Goal: Task Accomplishment & Management: Manage account settings

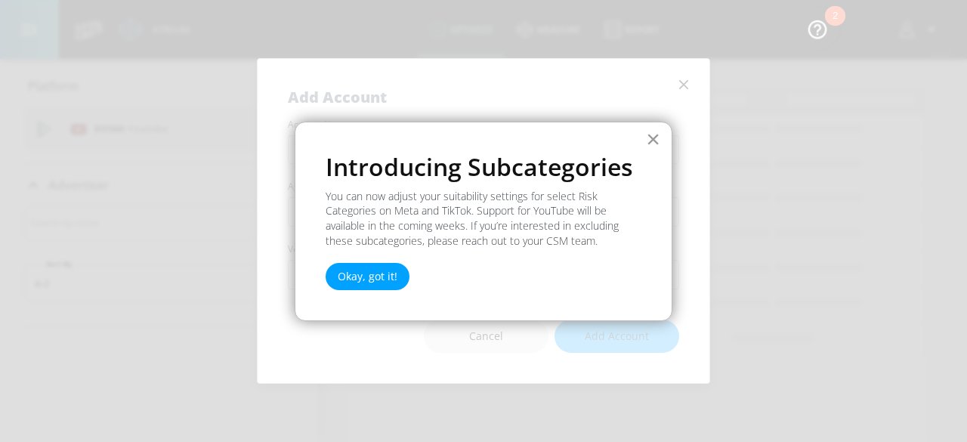
click at [652, 141] on button "×" at bounding box center [653, 139] width 14 height 24
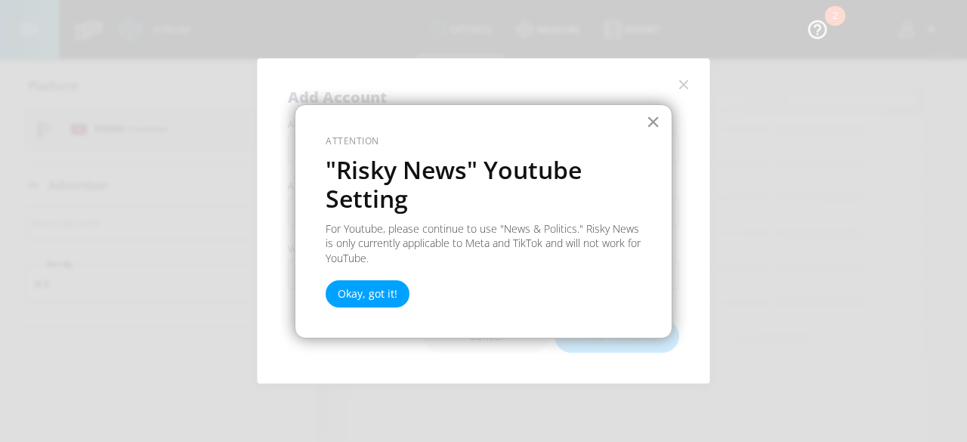
click at [653, 117] on button "×" at bounding box center [653, 121] width 14 height 24
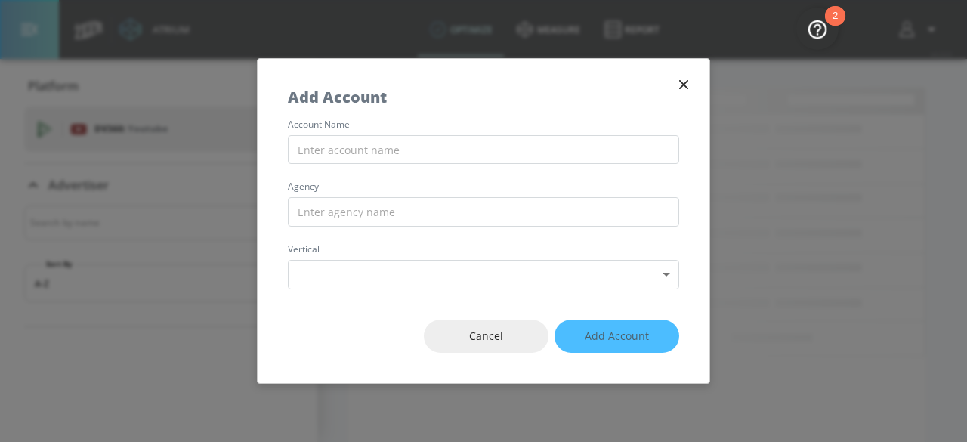
click at [686, 84] on icon "button" at bounding box center [683, 84] width 17 height 17
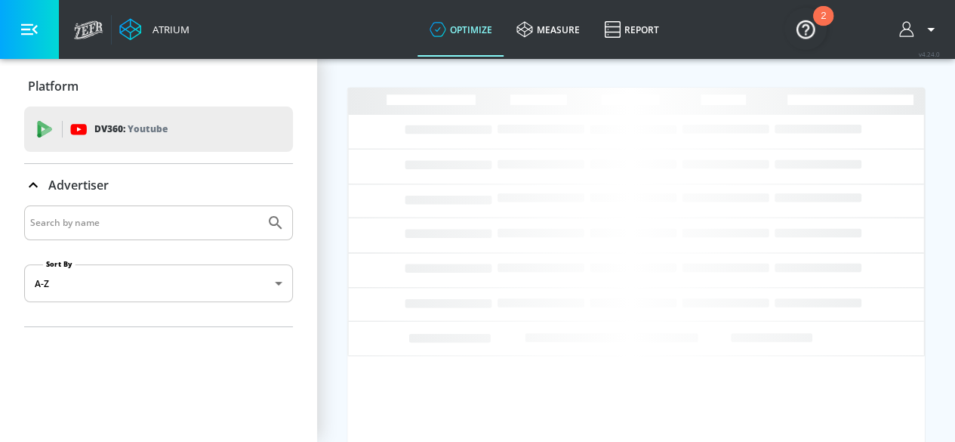
click at [29, 27] on icon "button" at bounding box center [29, 29] width 17 height 17
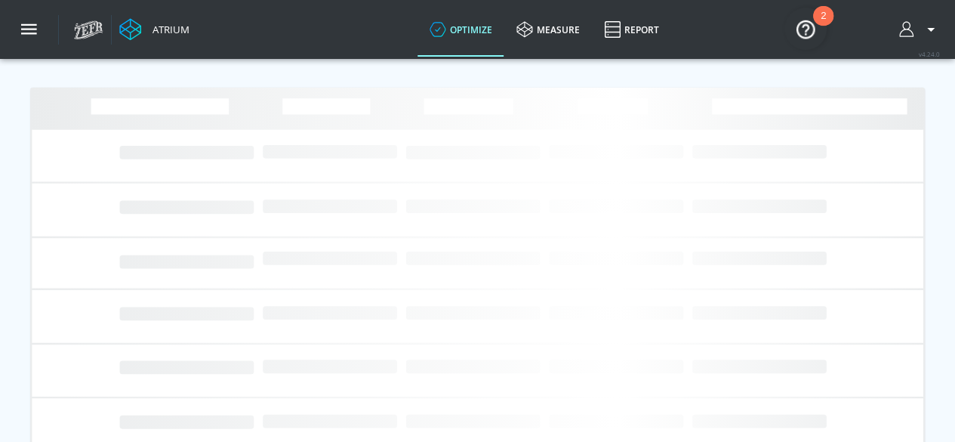
click at [819, 20] on div "2" at bounding box center [823, 16] width 20 height 20
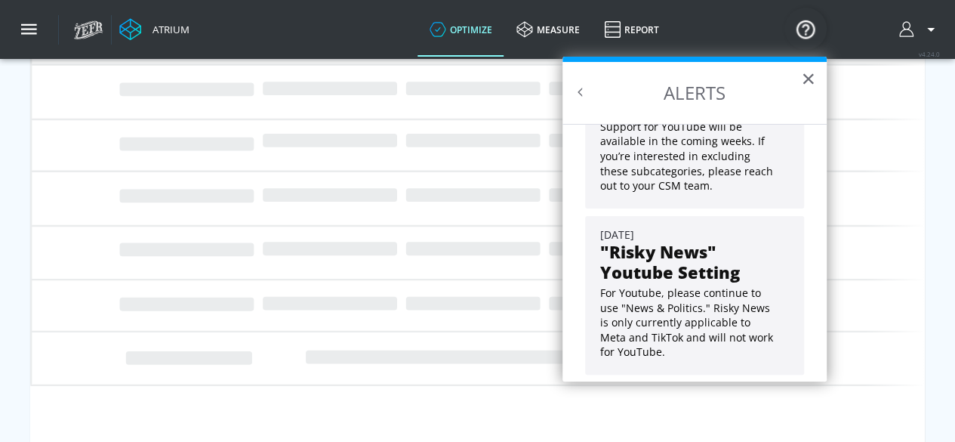
scroll to position [201, 0]
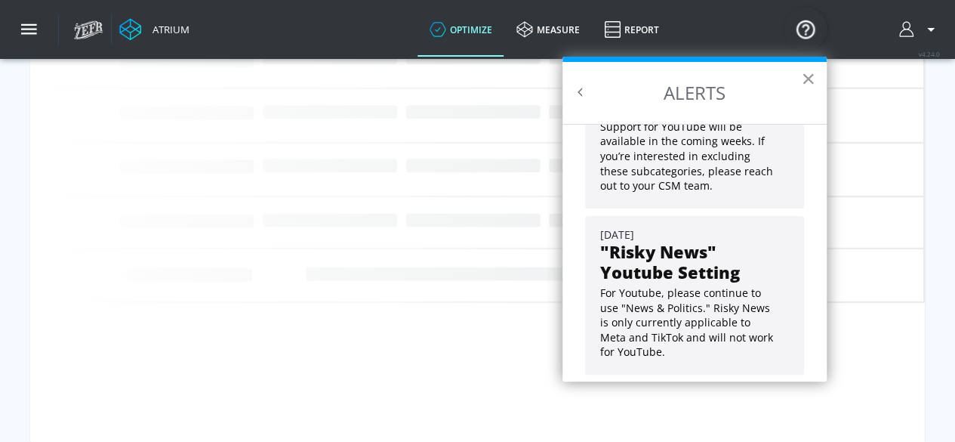
click at [807, 76] on button "×" at bounding box center [808, 78] width 14 height 24
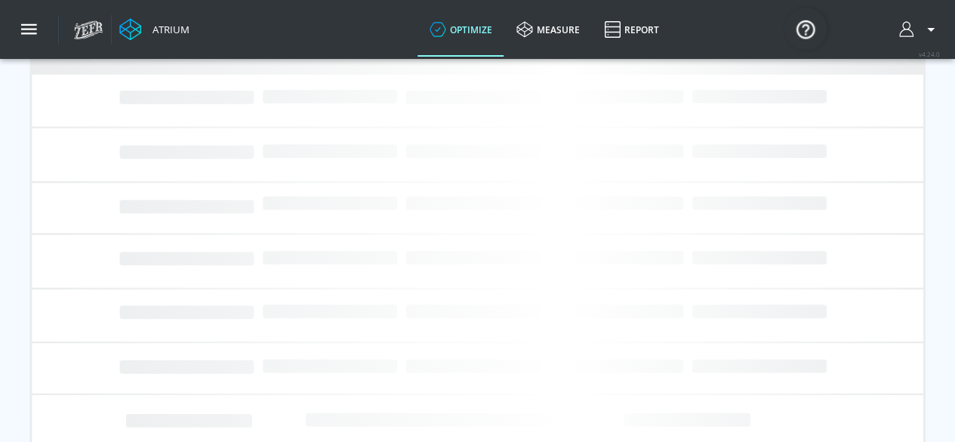
scroll to position [0, 0]
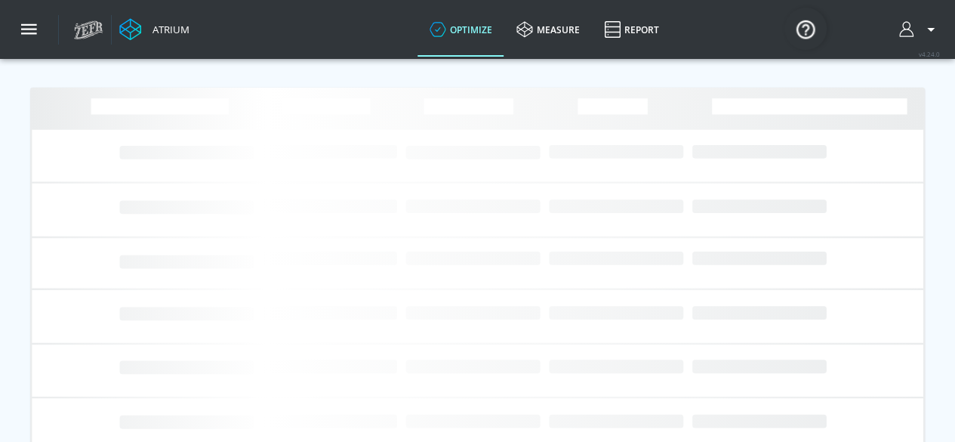
click at [91, 26] on icon at bounding box center [91, 28] width 7 height 11
click at [940, 38] on icon "button" at bounding box center [931, 29] width 18 height 18
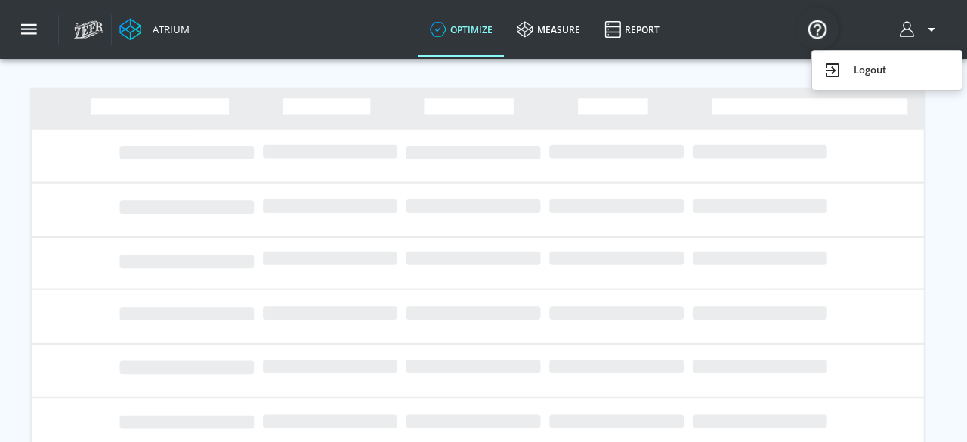
click at [324, 236] on div at bounding box center [483, 221] width 967 height 442
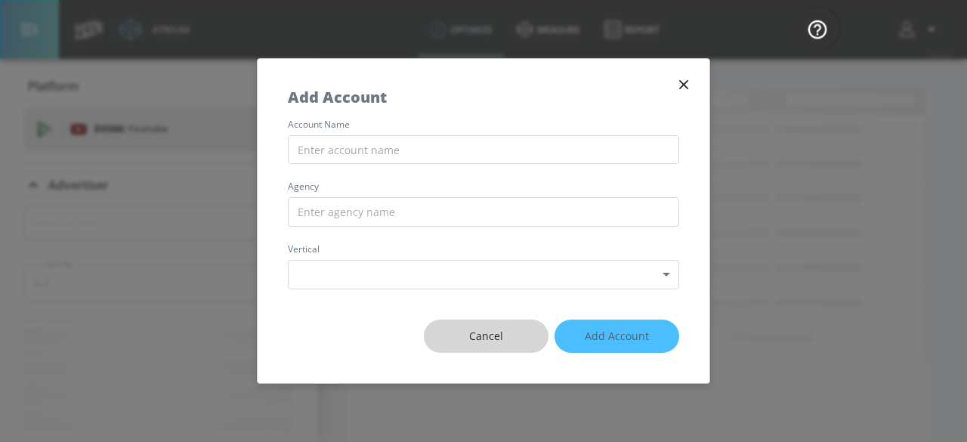
click at [465, 338] on span "Cancel" at bounding box center [486, 336] width 64 height 19
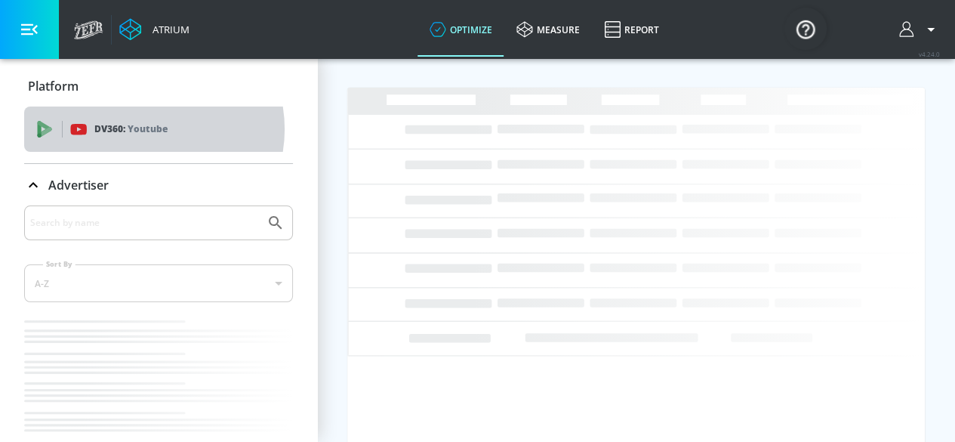
click at [146, 129] on p "Youtube" at bounding box center [148, 129] width 40 height 16
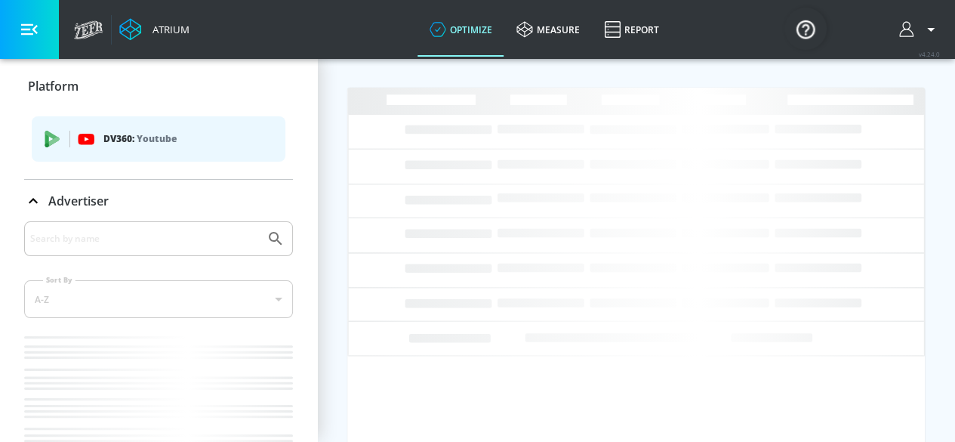
click at [69, 83] on p "Platform" at bounding box center [53, 86] width 51 height 17
click at [49, 152] on div "DV360: Youtube" at bounding box center [159, 138] width 254 height 45
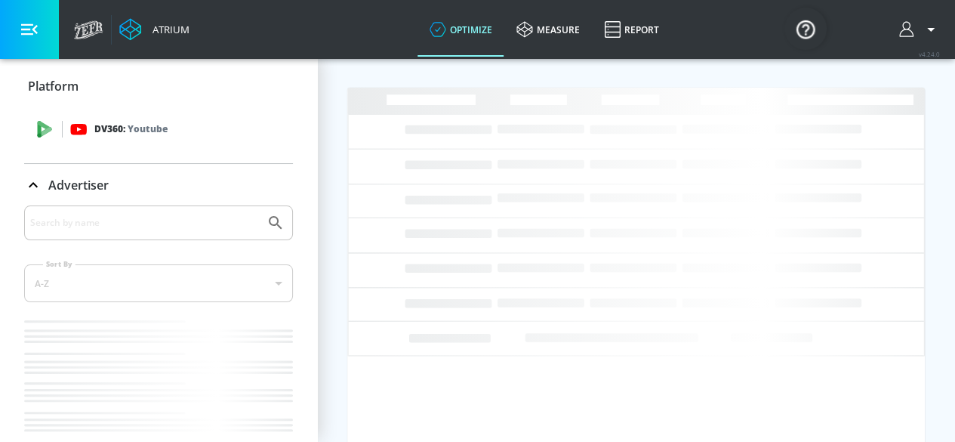
click at [113, 133] on p "DV360: Youtube" at bounding box center [130, 129] width 73 height 17
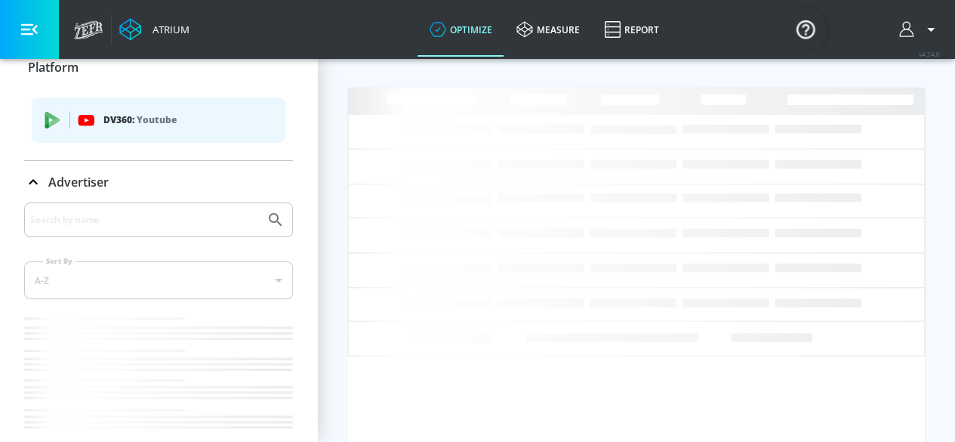
scroll to position [35, 0]
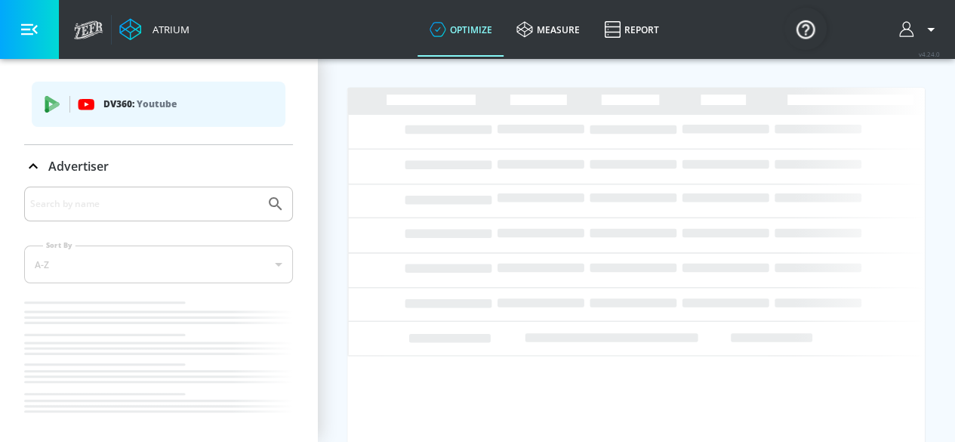
click at [76, 245] on div "A-Z" at bounding box center [158, 264] width 269 height 38
click at [86, 224] on form "Sort By A-Z asc ​ Loading..." at bounding box center [158, 314] width 269 height 255
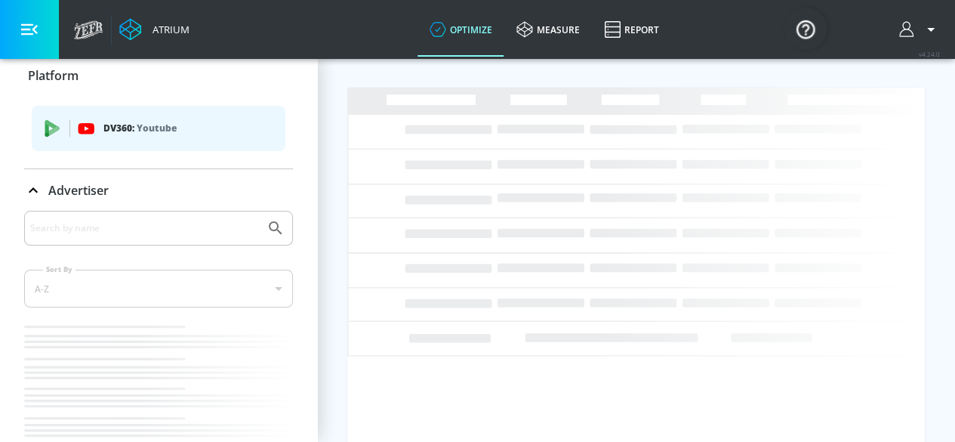
scroll to position [0, 0]
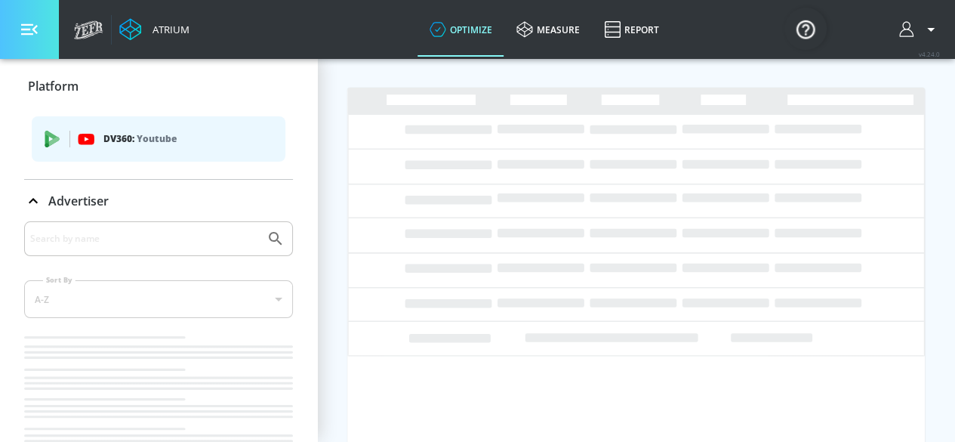
click at [42, 33] on button "button" at bounding box center [29, 29] width 59 height 59
